Goal: Check status

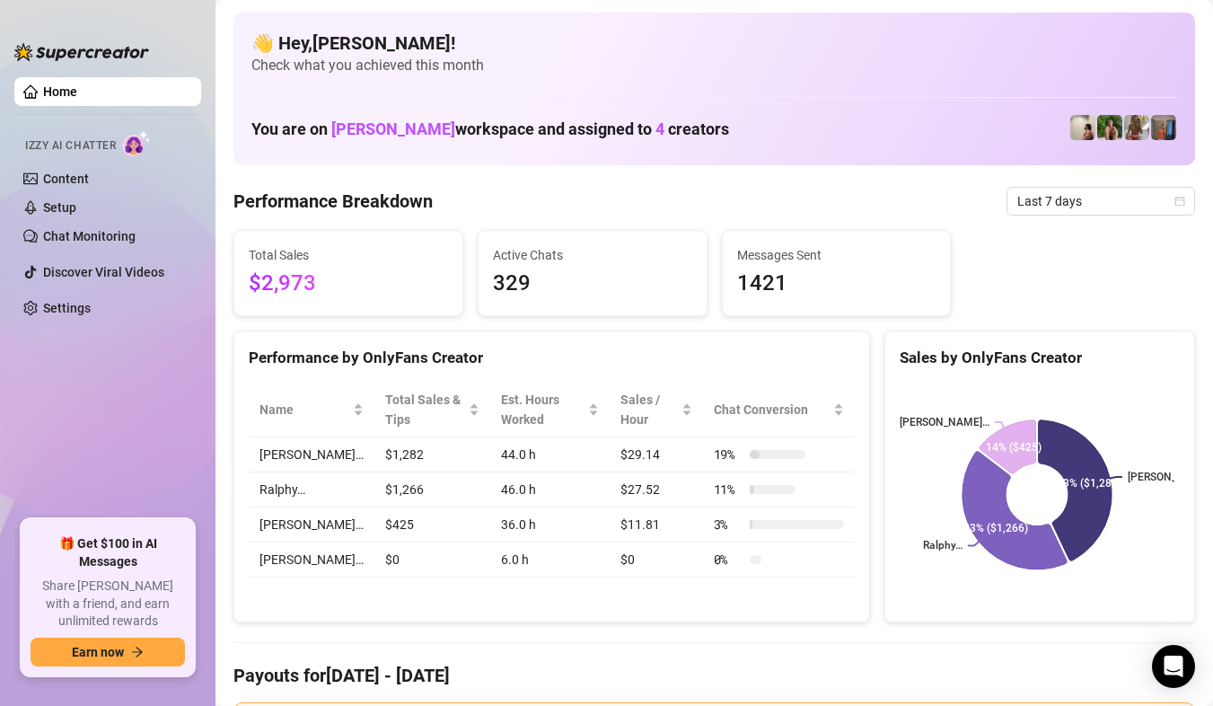
click at [552, 346] on div "Performance by OnlyFans Creator" at bounding box center [552, 358] width 606 height 24
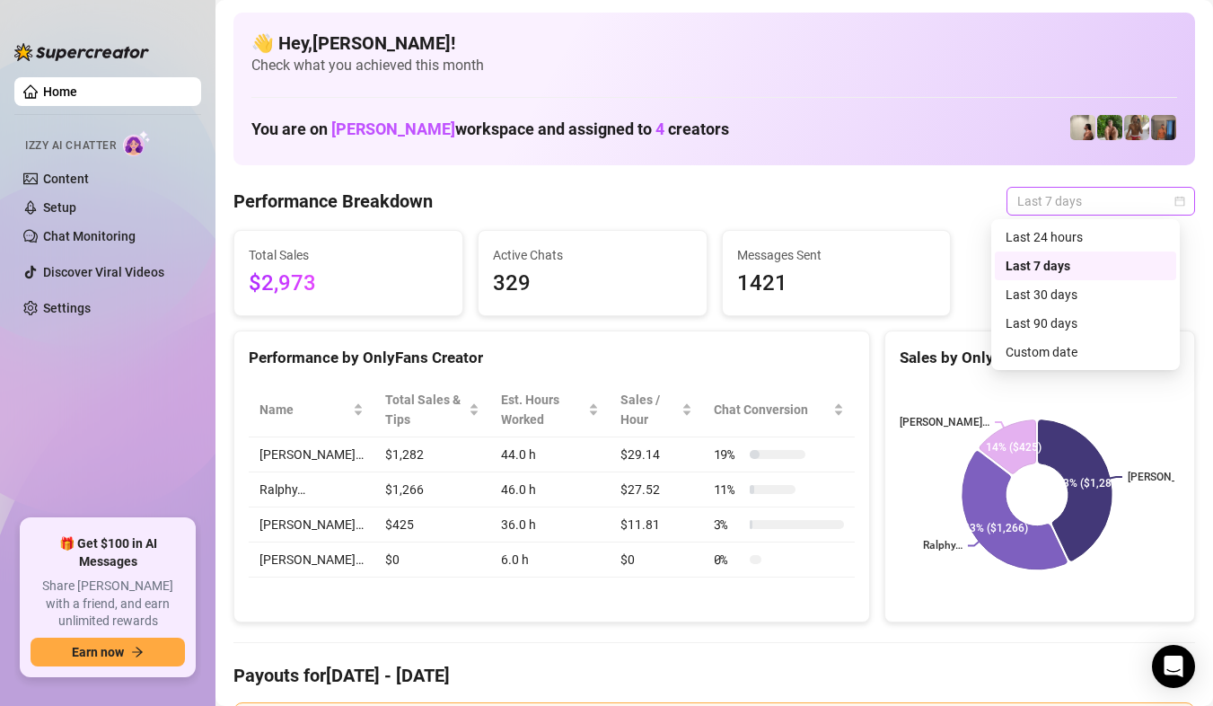
click at [1113, 204] on span "Last 7 days" at bounding box center [1100, 201] width 167 height 27
click at [1050, 338] on div "Custom date" at bounding box center [1085, 352] width 181 height 29
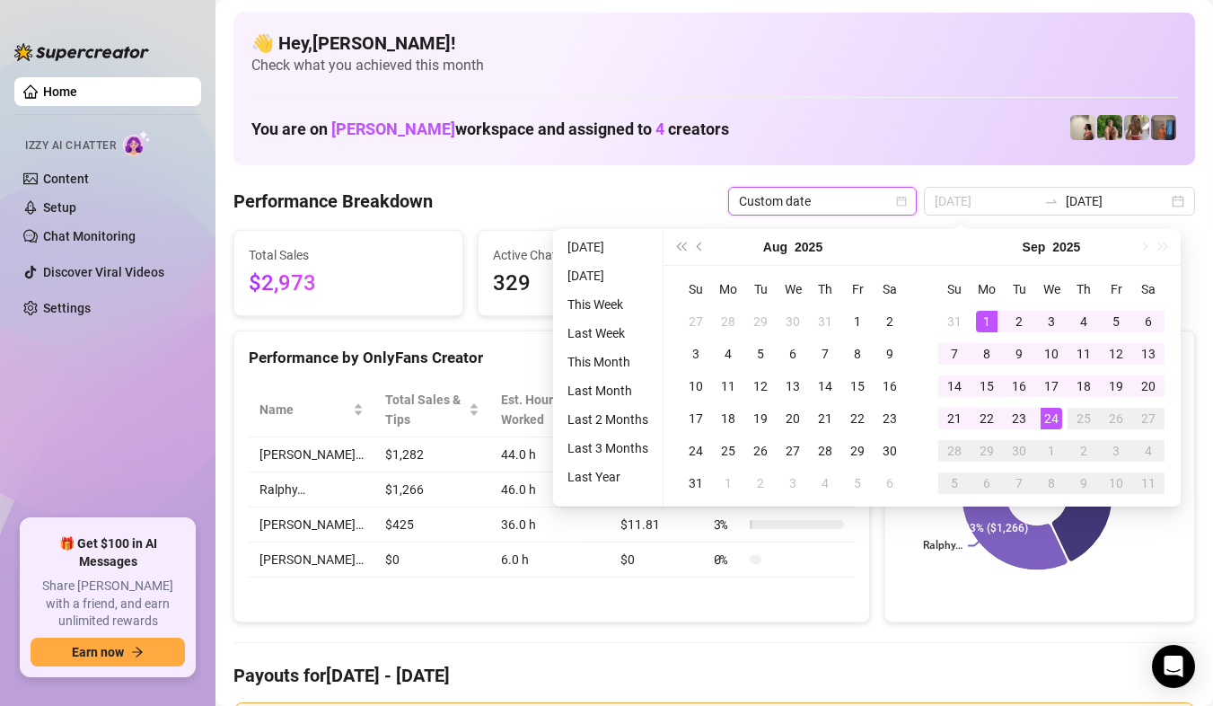
type input "[DATE]"
click at [983, 322] on div "1" at bounding box center [987, 322] width 22 height 22
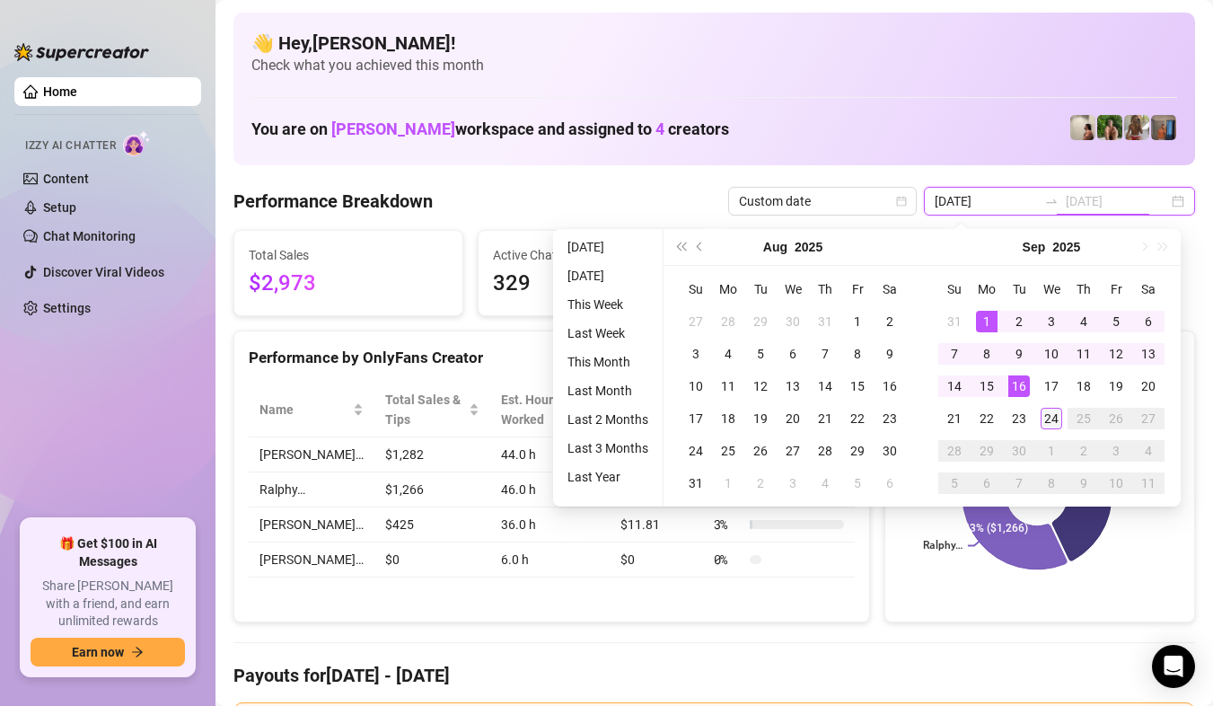
type input "[DATE]"
click at [1054, 422] on div "24" at bounding box center [1052, 419] width 22 height 22
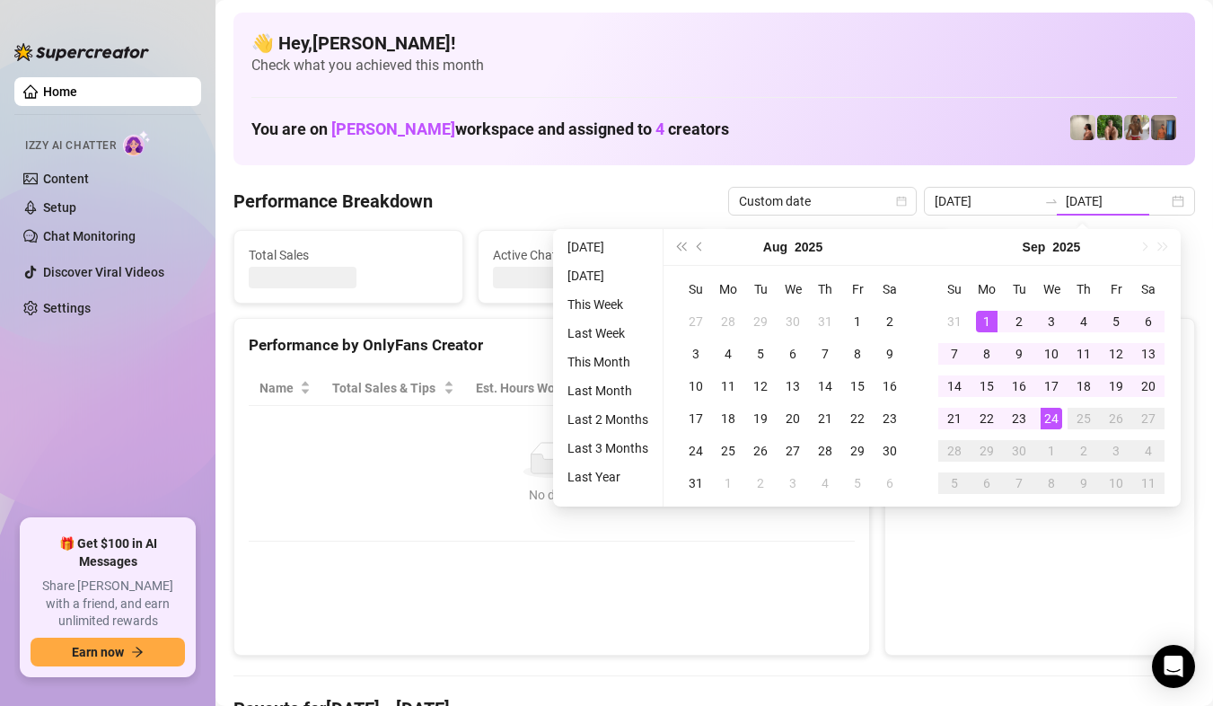
type input "[DATE]"
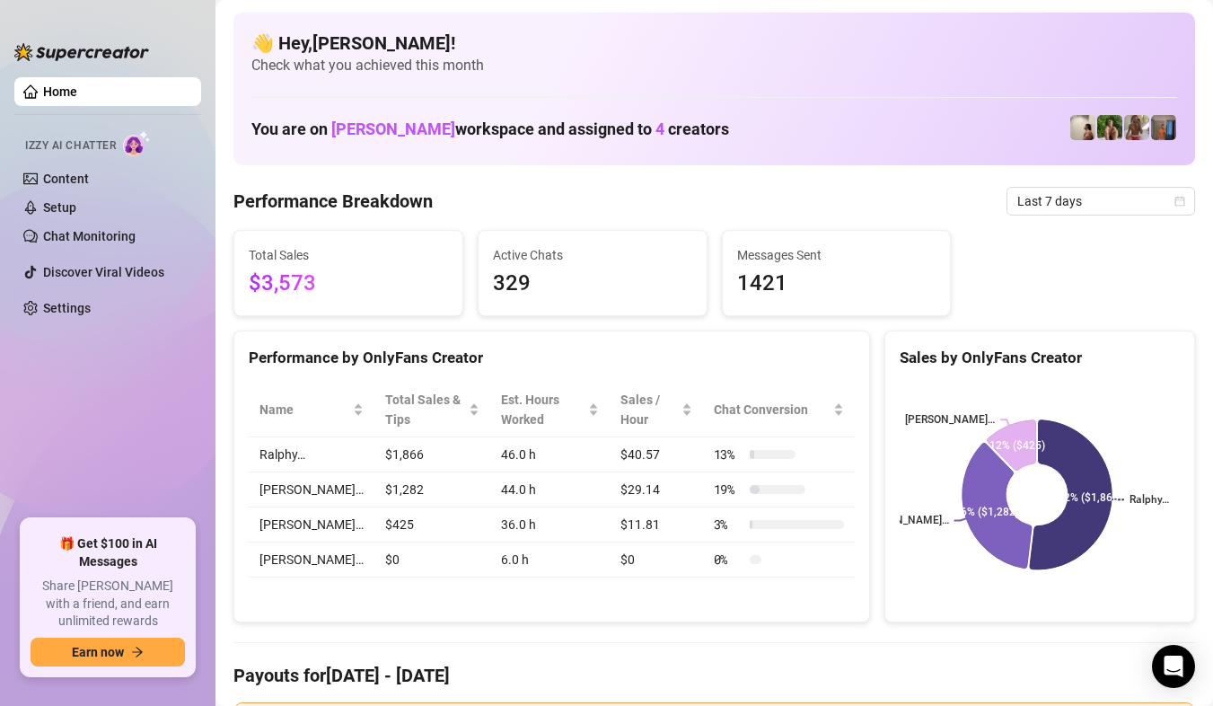
click at [1063, 192] on span "Last 7 days" at bounding box center [1100, 201] width 167 height 27
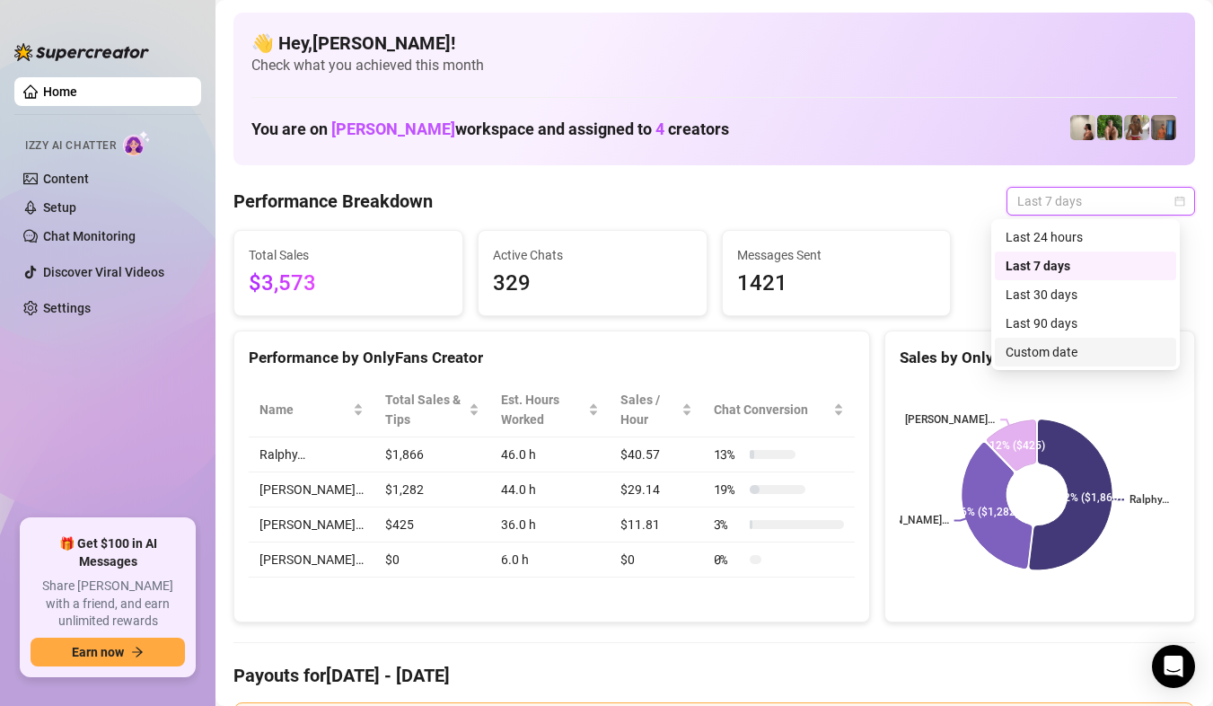
click at [1023, 354] on div "Custom date" at bounding box center [1086, 352] width 160 height 20
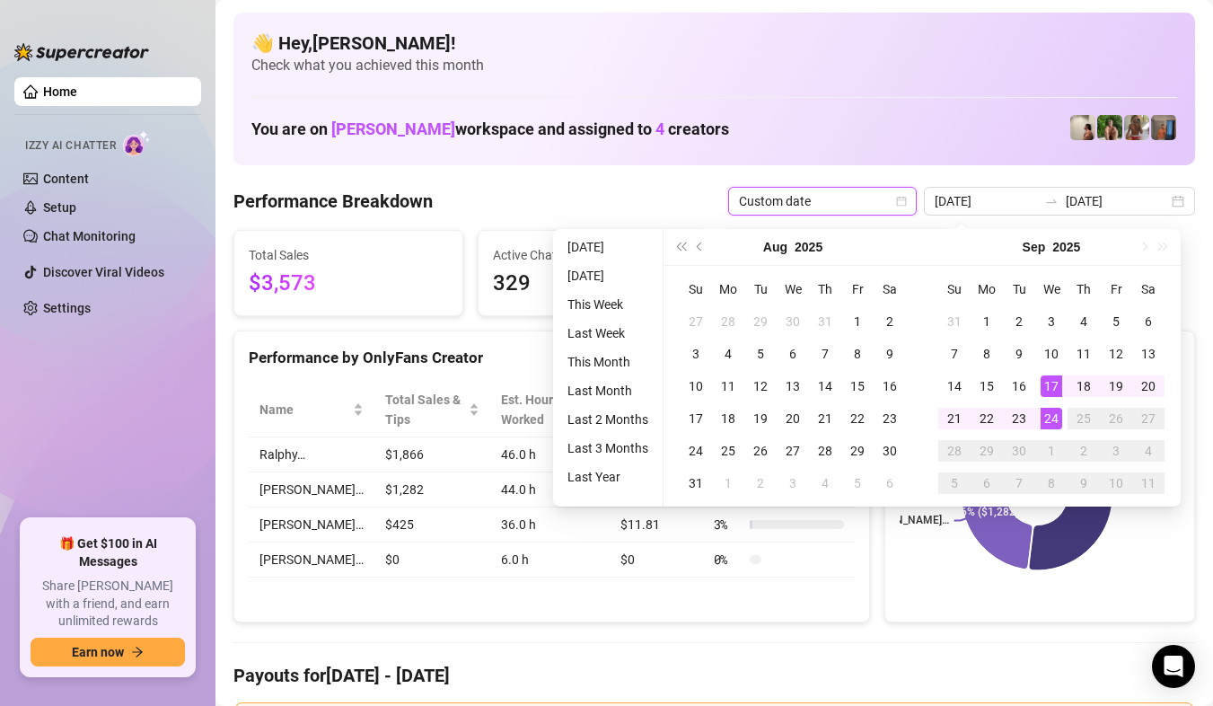
type input "[DATE]"
click at [1052, 411] on div "24" at bounding box center [1052, 419] width 22 height 22
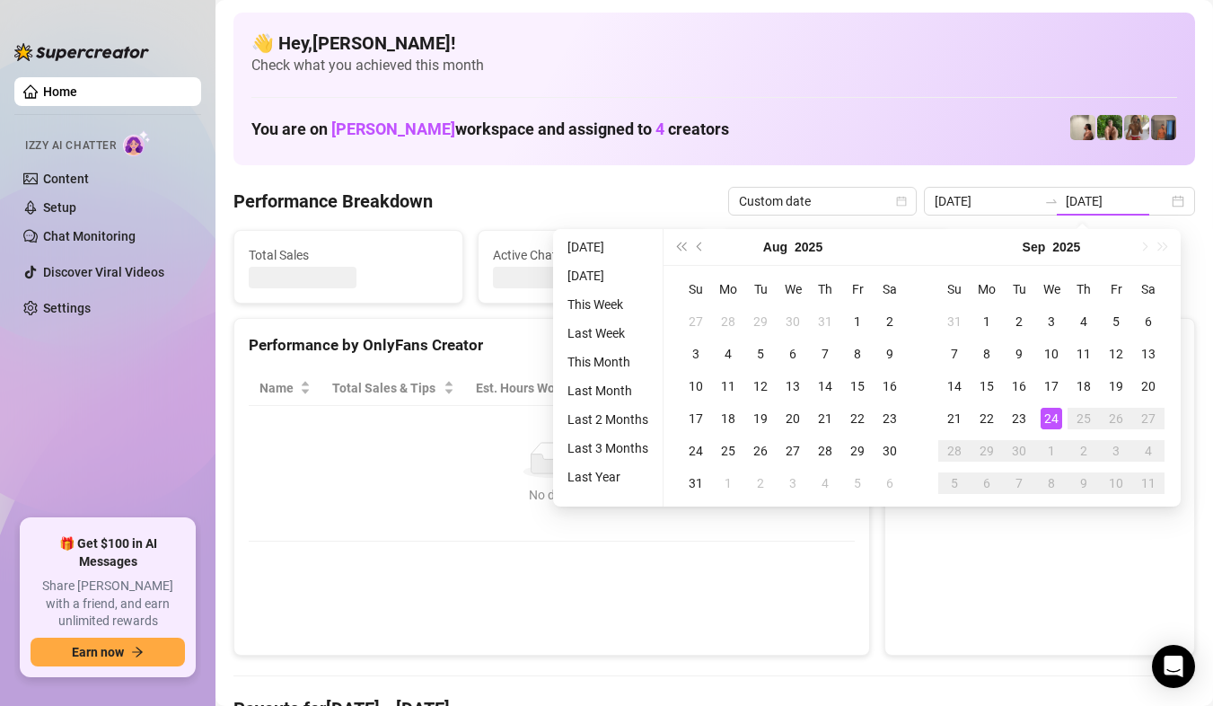
type input "[DATE]"
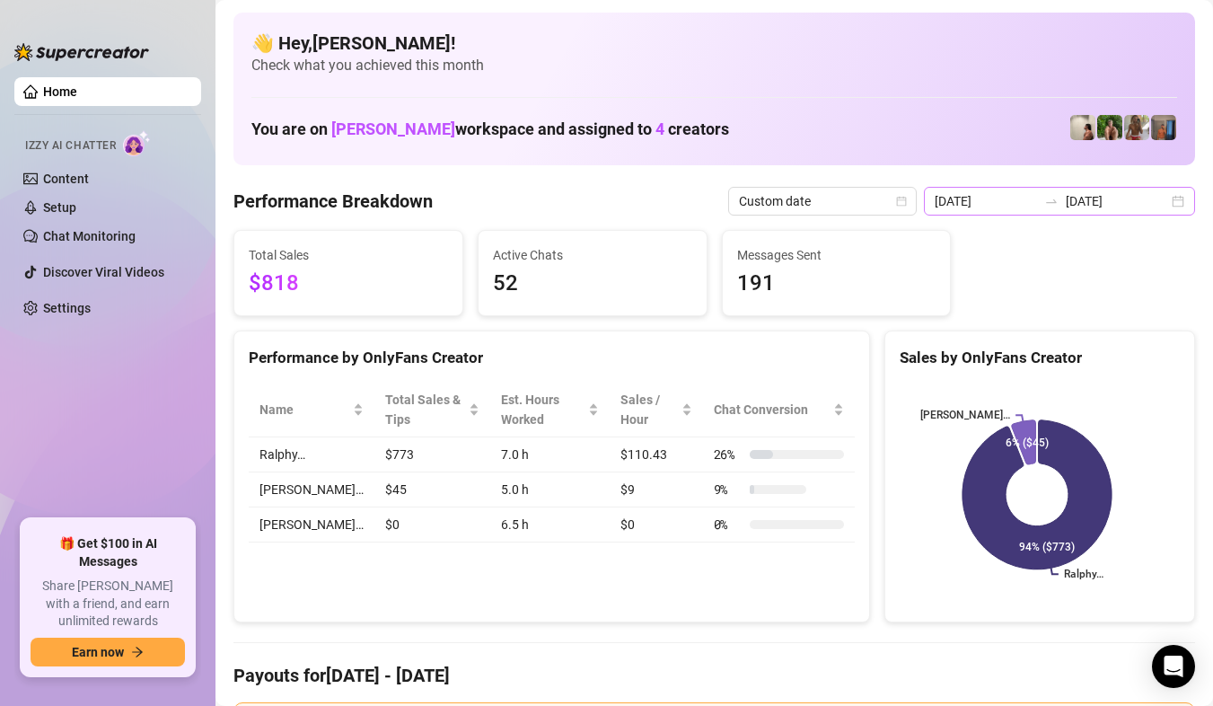
click at [1154, 206] on div "[DATE] [DATE]" at bounding box center [1059, 201] width 271 height 29
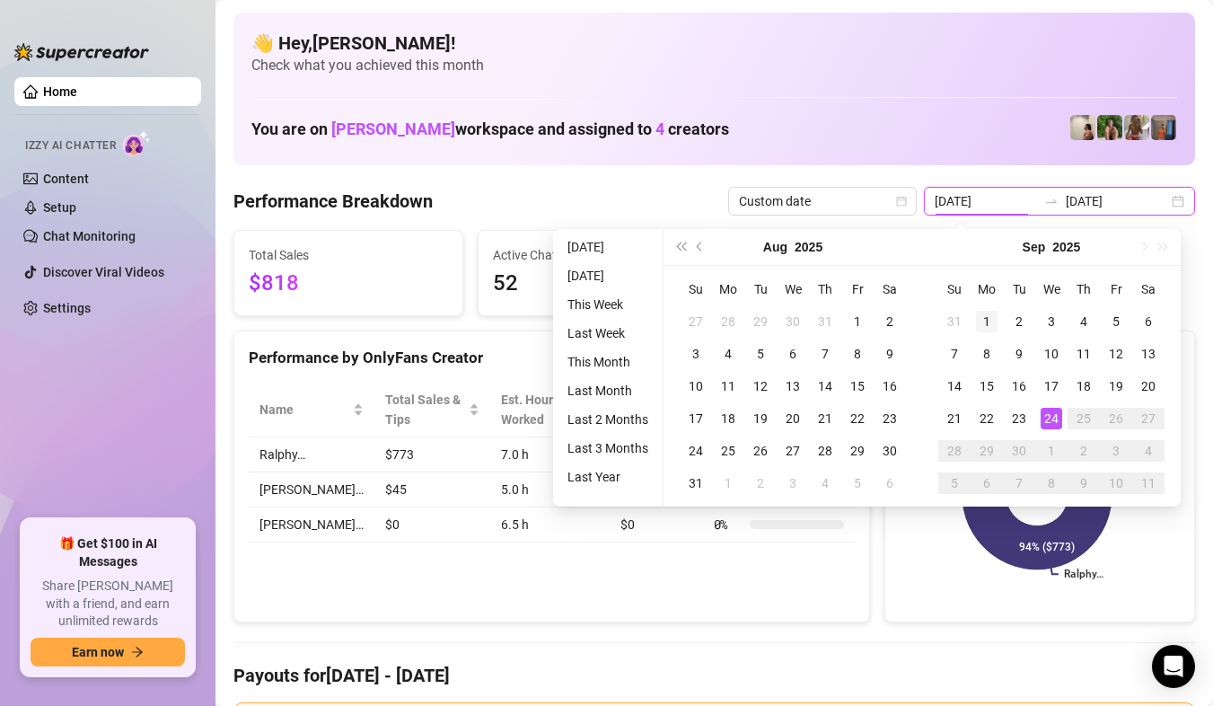
type input "[DATE]"
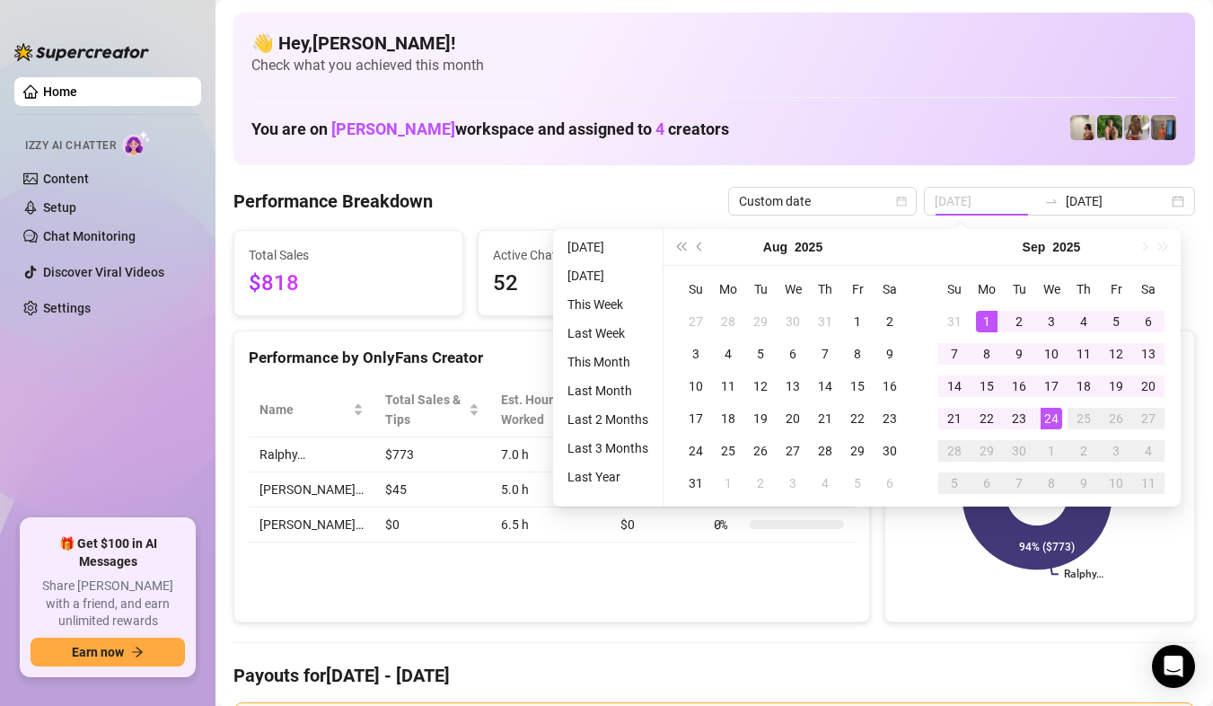
click at [989, 322] on div "1" at bounding box center [987, 322] width 22 height 22
type input "[DATE]"
click at [1055, 424] on div "24" at bounding box center [1052, 419] width 22 height 22
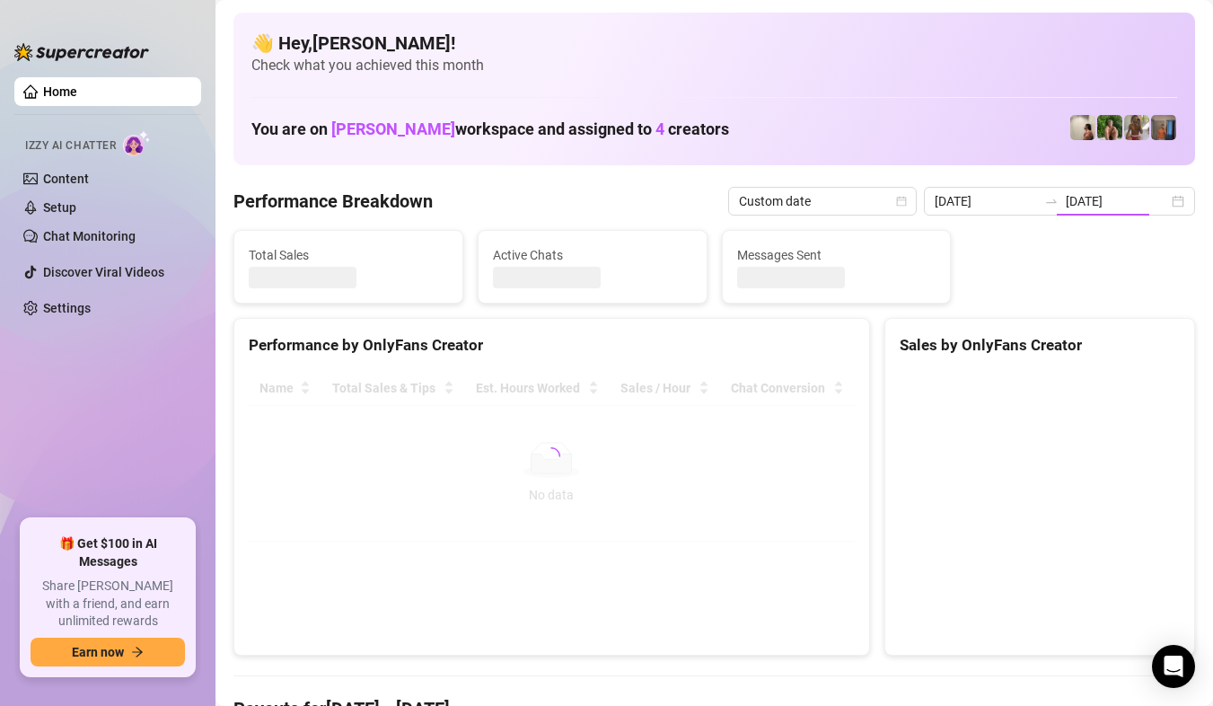
type input "[DATE]"
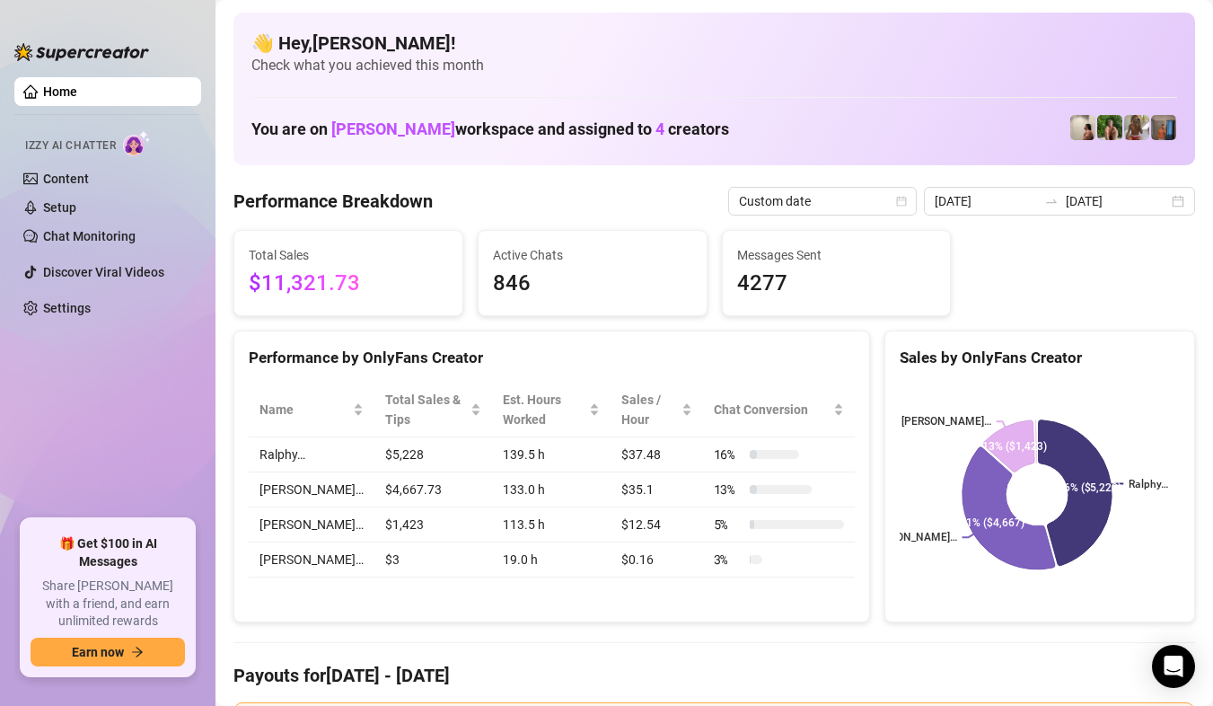
click at [619, 337] on div "Performance by OnlyFans Creator" at bounding box center [551, 350] width 635 height 39
